Goal: Share content

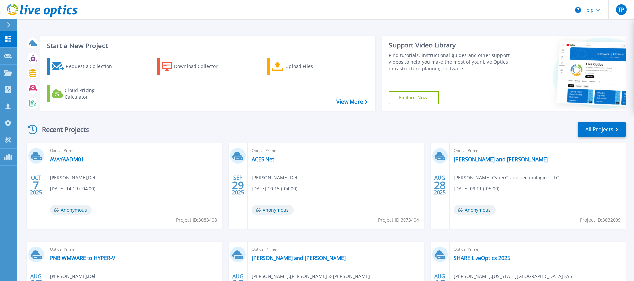
click at [63, 130] on div "Recent Projects" at bounding box center [61, 130] width 73 height 16
click at [77, 160] on link "AVAYAADM01" at bounding box center [67, 159] width 34 height 7
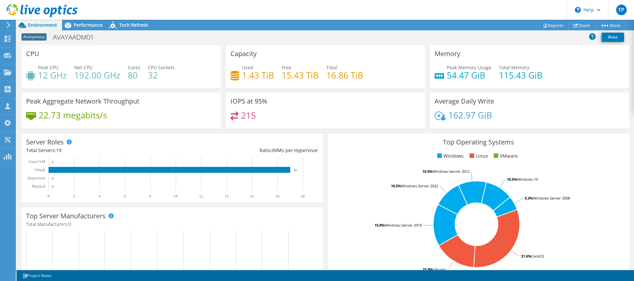
click at [324, 137] on div "Server Roles Physical Servers represent bare metal servers that were targets of…" at bounding box center [172, 168] width 307 height 74
click at [84, 25] on span "Performance" at bounding box center [88, 25] width 29 height 6
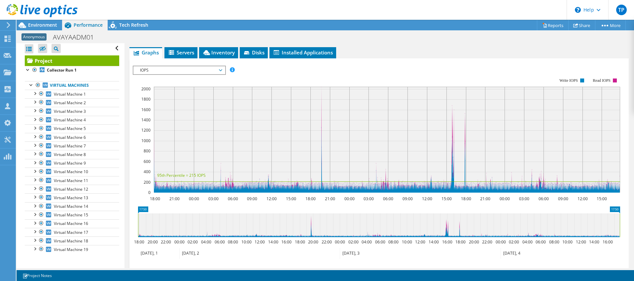
scroll to position [102, 0]
click at [163, 73] on span "IOPS" at bounding box center [179, 70] width 85 height 8
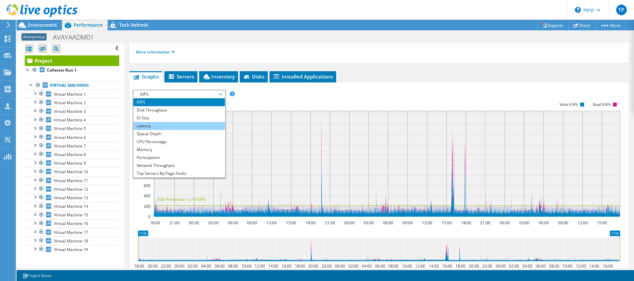
scroll to position [79, 0]
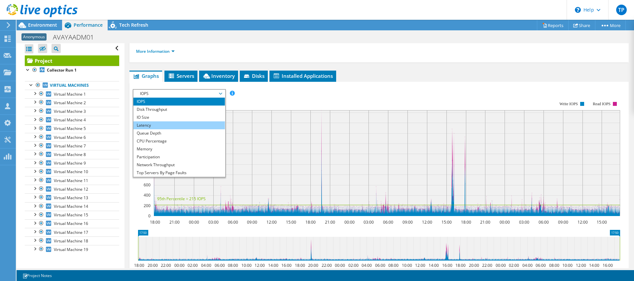
click at [159, 125] on li "Latency" at bounding box center [178, 126] width 91 height 8
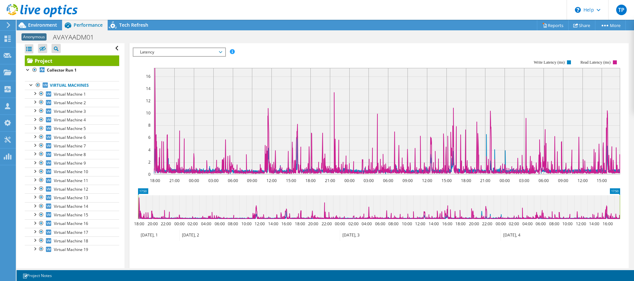
scroll to position [121, 0]
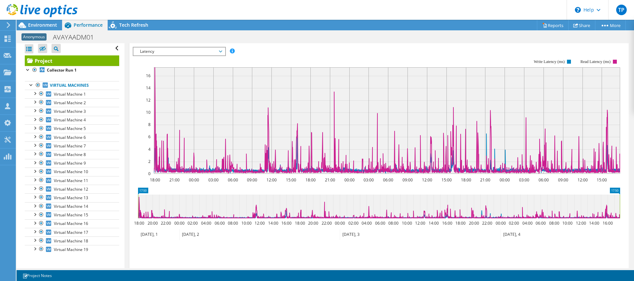
click at [213, 52] on span "Latency" at bounding box center [179, 52] width 85 height 8
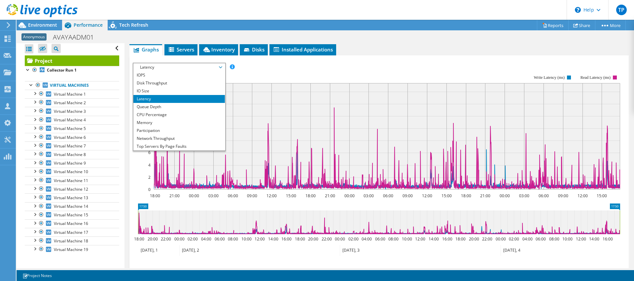
scroll to position [102, 0]
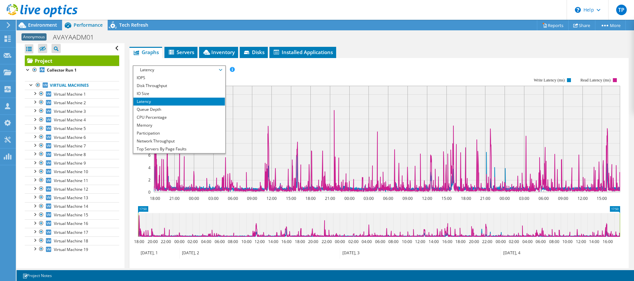
click at [258, 79] on rect at bounding box center [377, 135] width 488 height 132
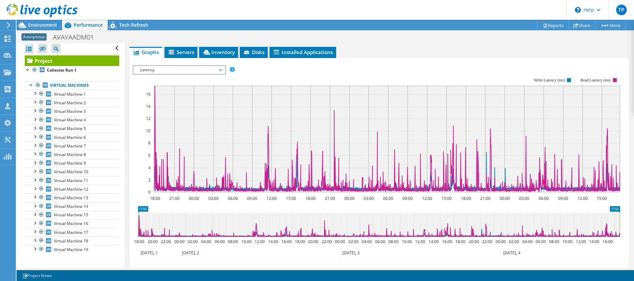
click at [221, 70] on span "Latency" at bounding box center [179, 70] width 85 height 8
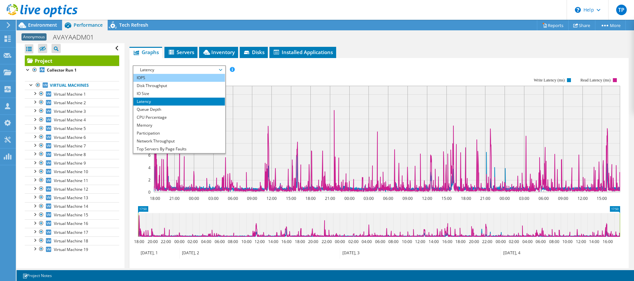
click at [180, 78] on li "IOPS" at bounding box center [178, 78] width 91 height 8
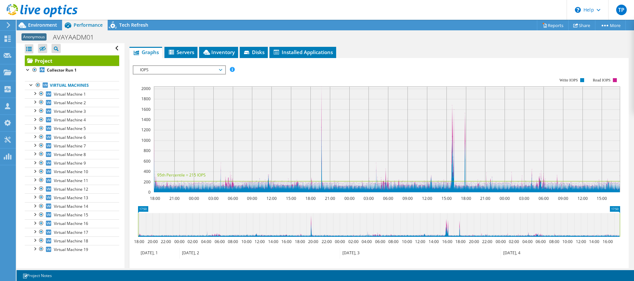
click at [211, 67] on span "IOPS" at bounding box center [179, 70] width 85 height 8
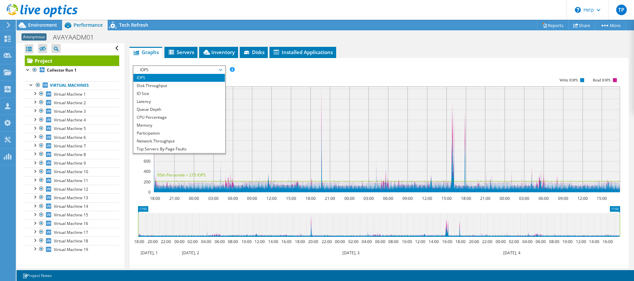
click at [211, 67] on span "IOPS" at bounding box center [179, 70] width 85 height 8
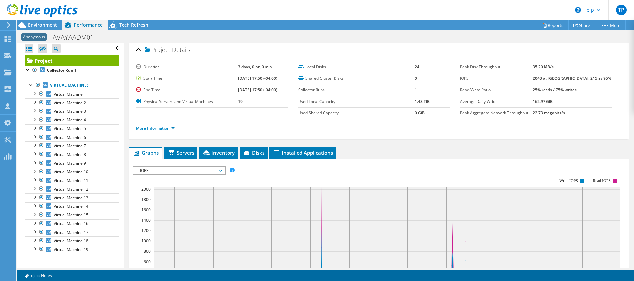
scroll to position [0, 0]
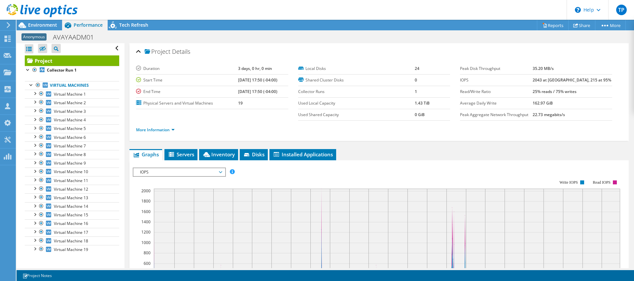
click at [251, 128] on ul "More Information" at bounding box center [379, 129] width 486 height 9
click at [189, 154] on span "Servers" at bounding box center [181, 154] width 26 height 7
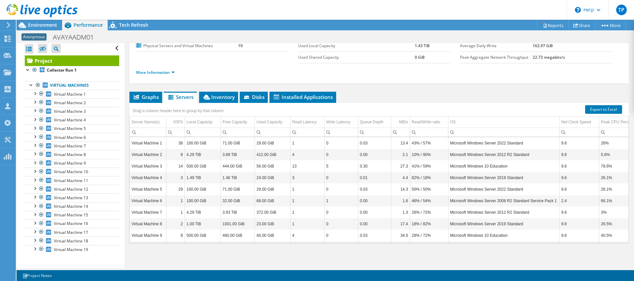
scroll to position [55, 0]
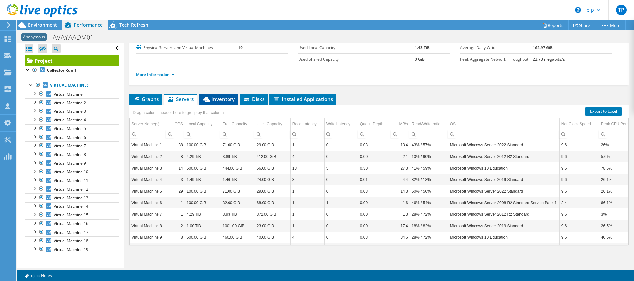
click at [218, 98] on span "Inventory" at bounding box center [218, 99] width 32 height 7
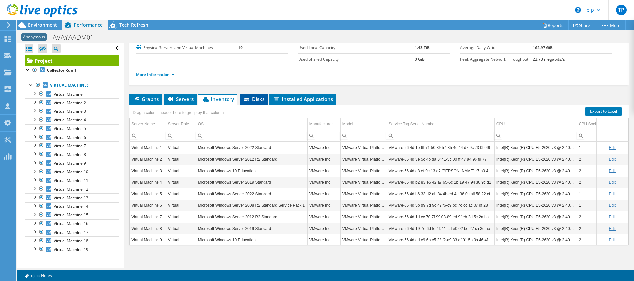
click at [258, 98] on span "Disks" at bounding box center [253, 99] width 21 height 7
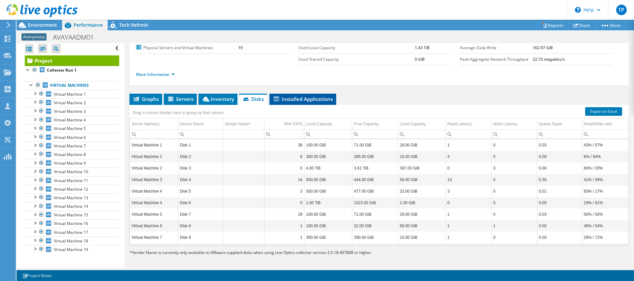
click at [298, 102] on span "Installed Applications" at bounding box center [303, 99] width 60 height 7
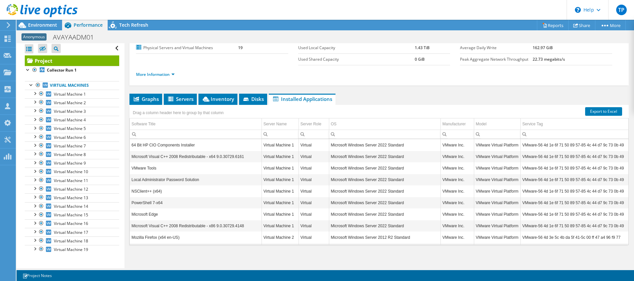
scroll to position [0, 0]
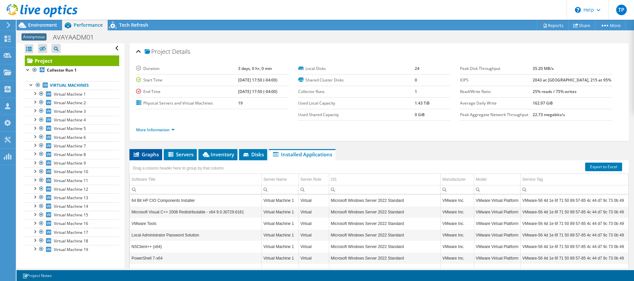
click at [151, 150] on li "Graphs" at bounding box center [145, 154] width 33 height 11
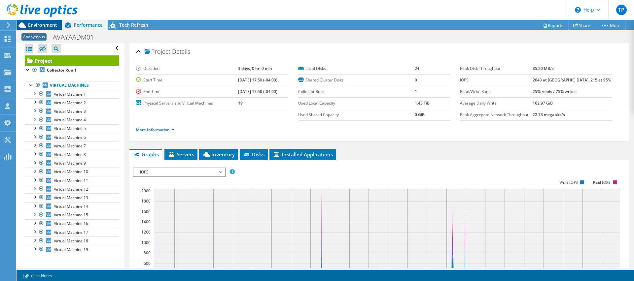
click at [42, 27] on span "Environment" at bounding box center [42, 25] width 29 height 6
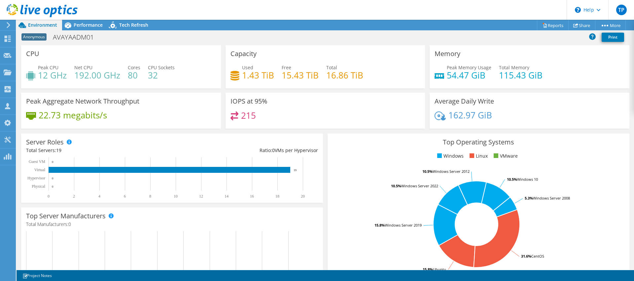
scroll to position [2, 0]
click at [576, 27] on link "Share" at bounding box center [581, 25] width 27 height 10
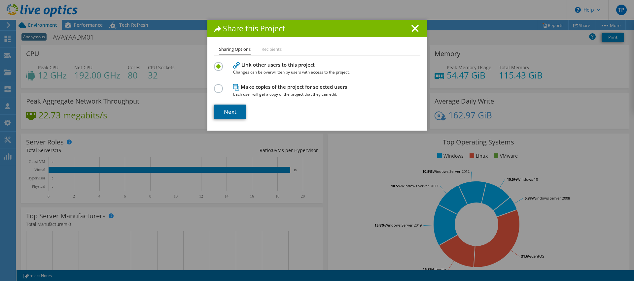
click at [234, 114] on link "Next" at bounding box center [230, 112] width 32 height 15
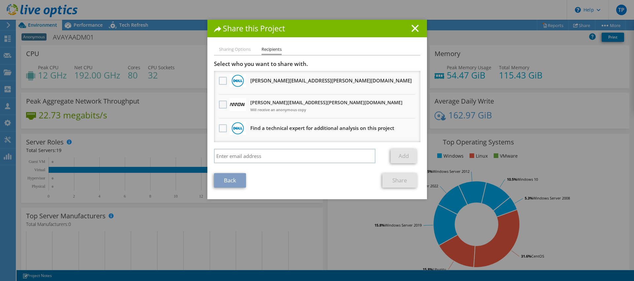
click at [225, 103] on label at bounding box center [224, 105] width 10 height 8
click at [0, 0] on input "checkbox" at bounding box center [0, 0] width 0 height 0
click at [402, 182] on link "Share" at bounding box center [400, 180] width 35 height 15
